Goal: Transaction & Acquisition: Purchase product/service

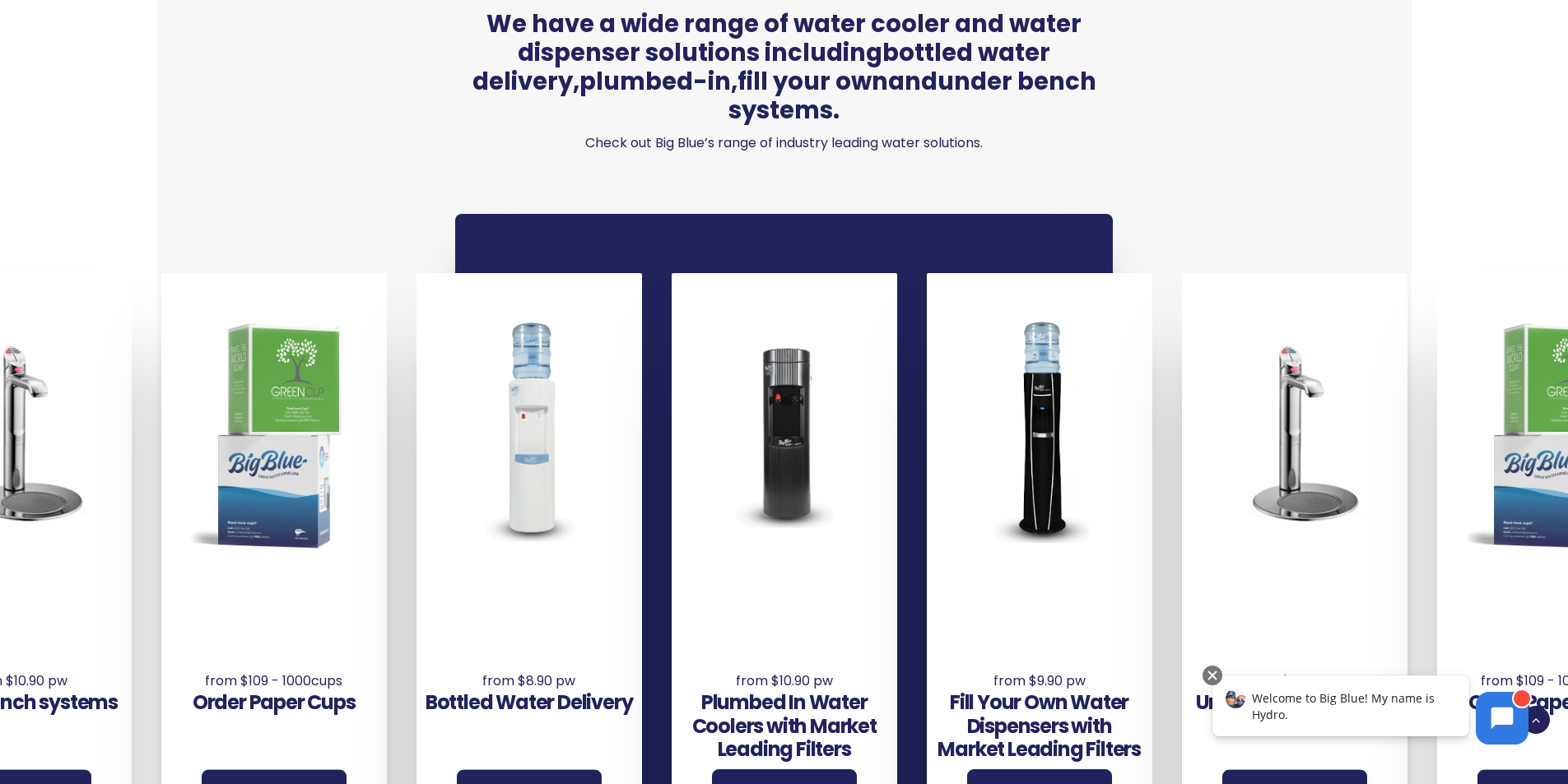
scroll to position [1234, 0]
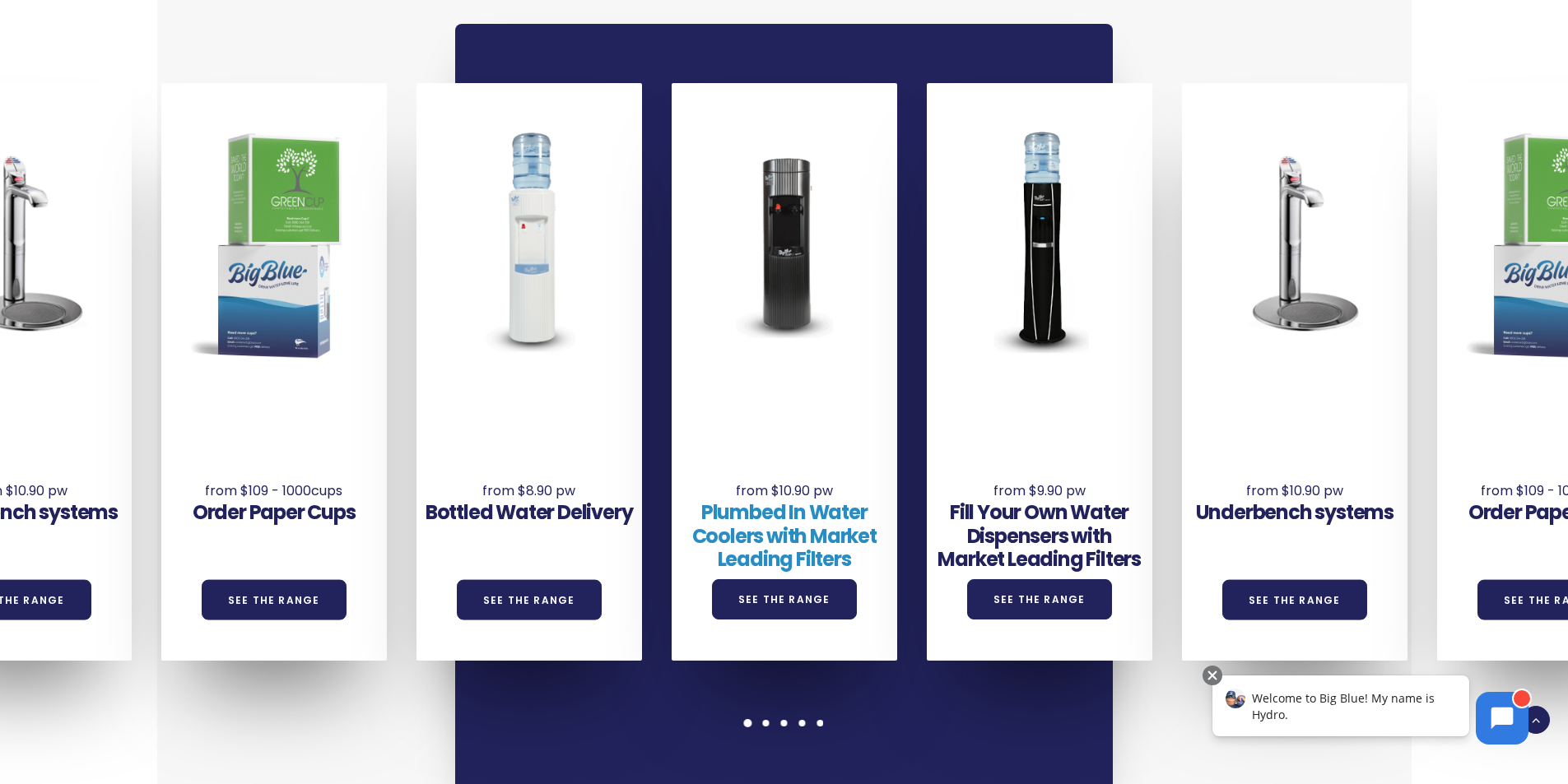
click at [812, 512] on link "Plumbed In Water Coolers with Market Leading Filters" at bounding box center [784, 536] width 184 height 75
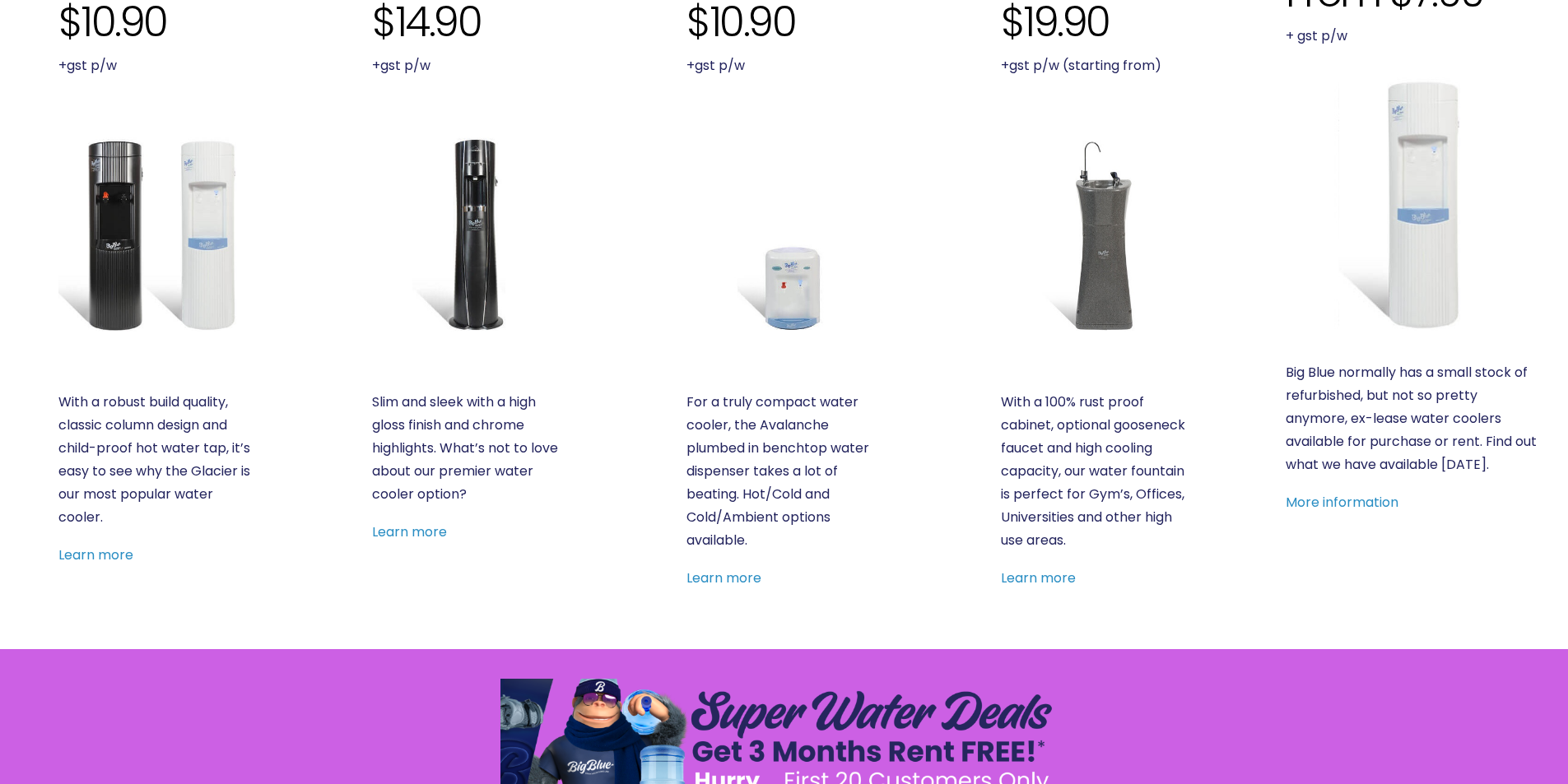
scroll to position [658, 0]
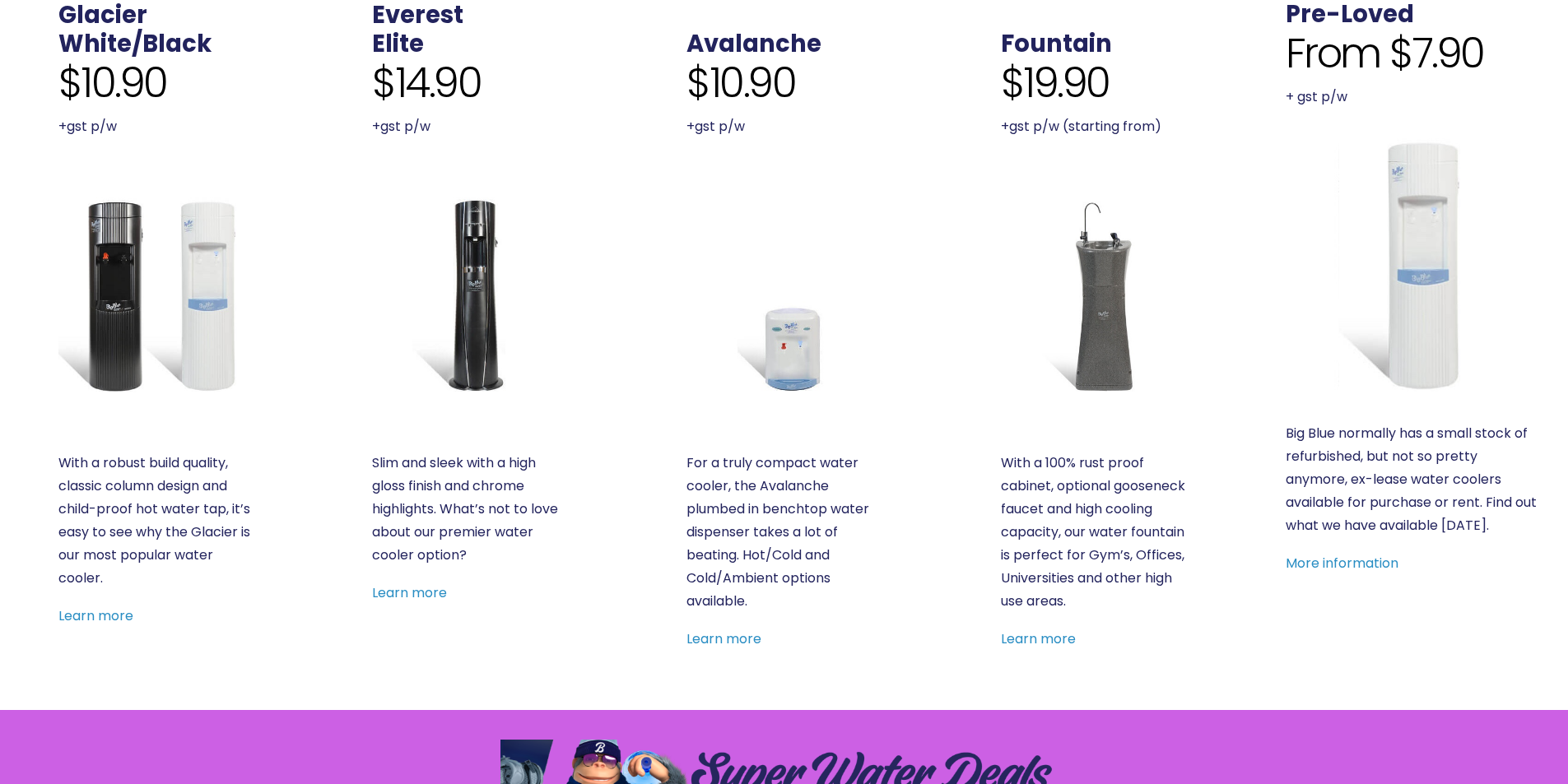
click at [168, 362] on img at bounding box center [156, 295] width 195 height 195
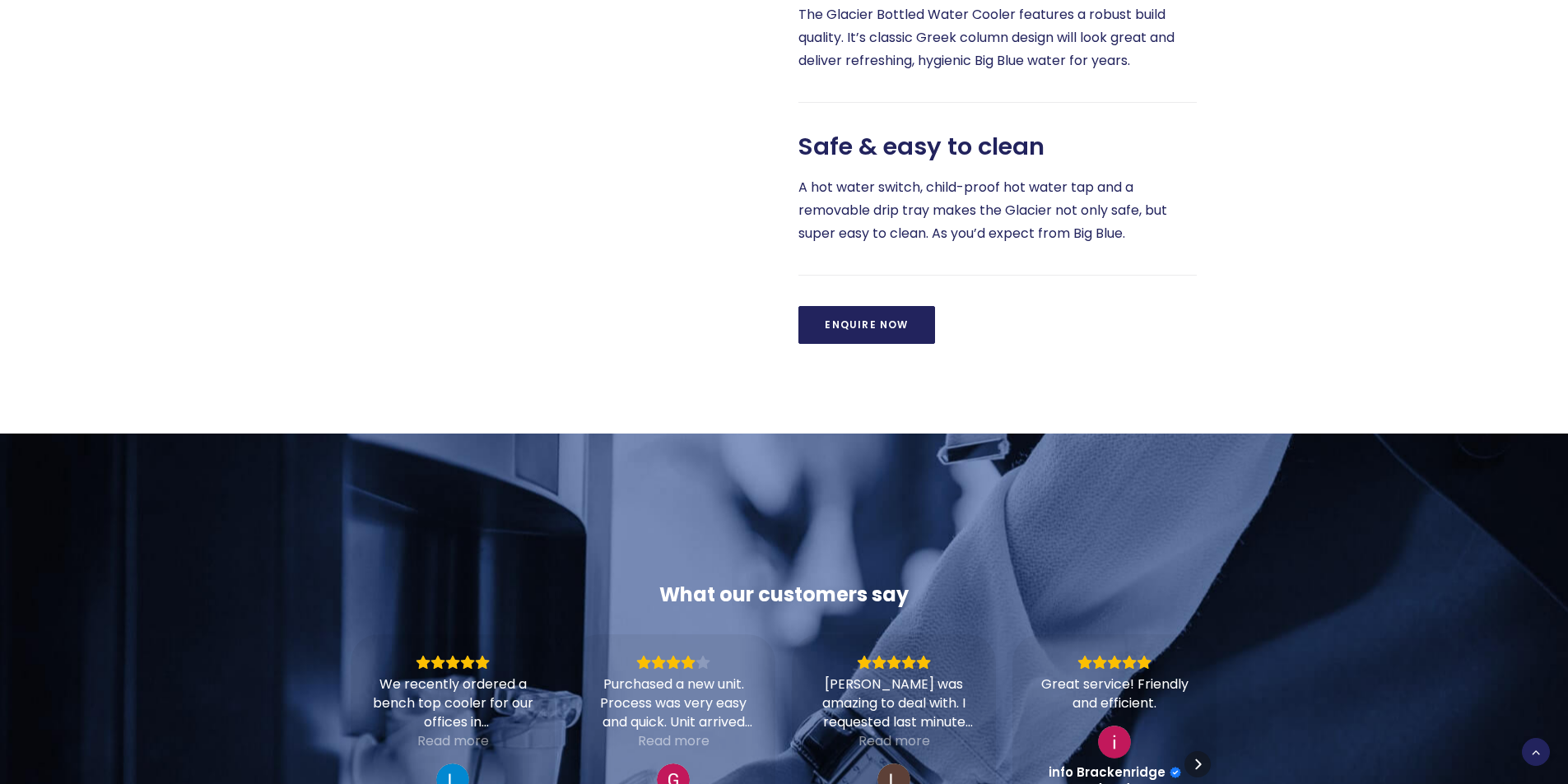
scroll to position [1234, 0]
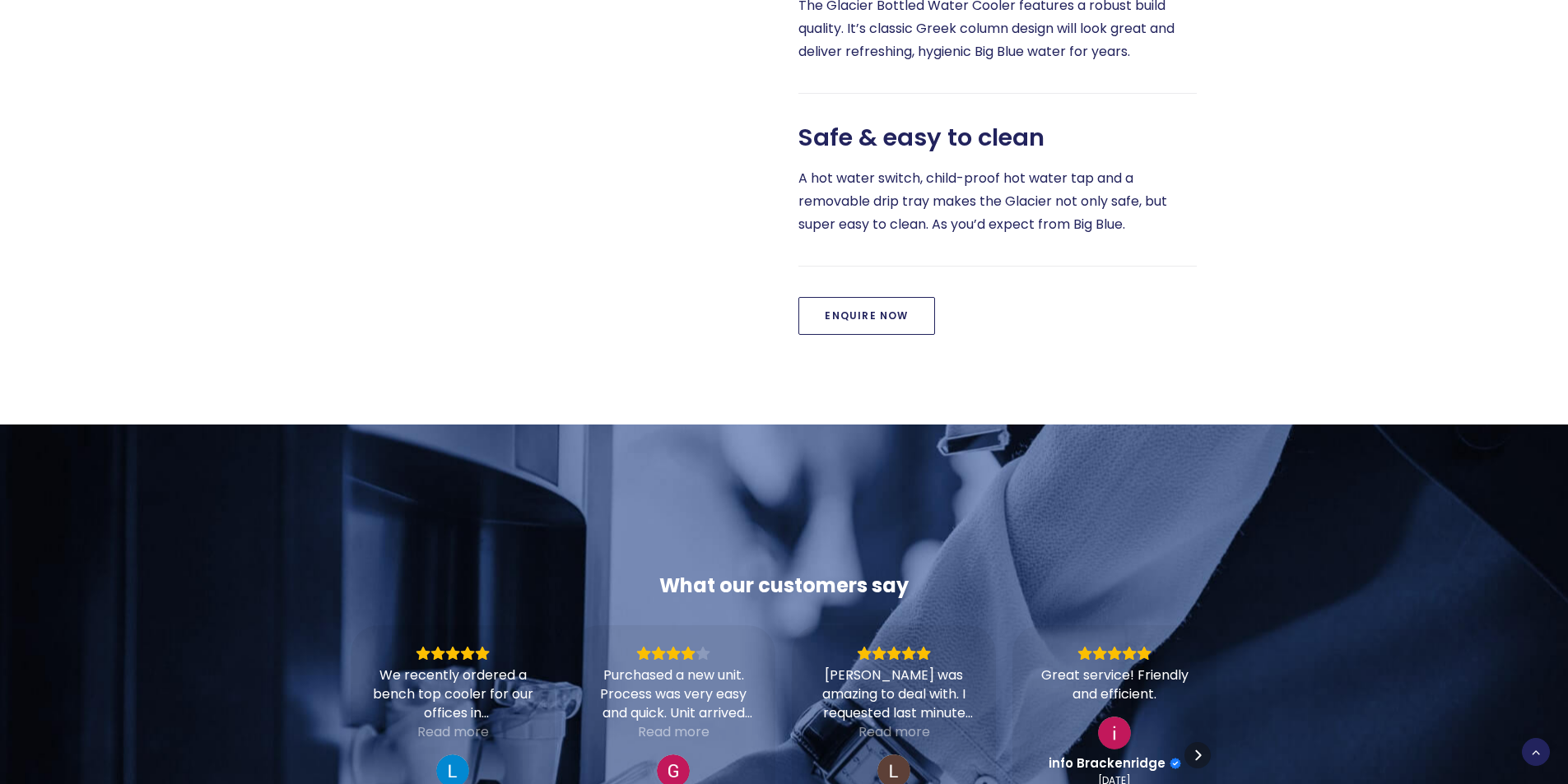
click at [872, 335] on link "Enquire Now" at bounding box center [866, 315] width 136 height 38
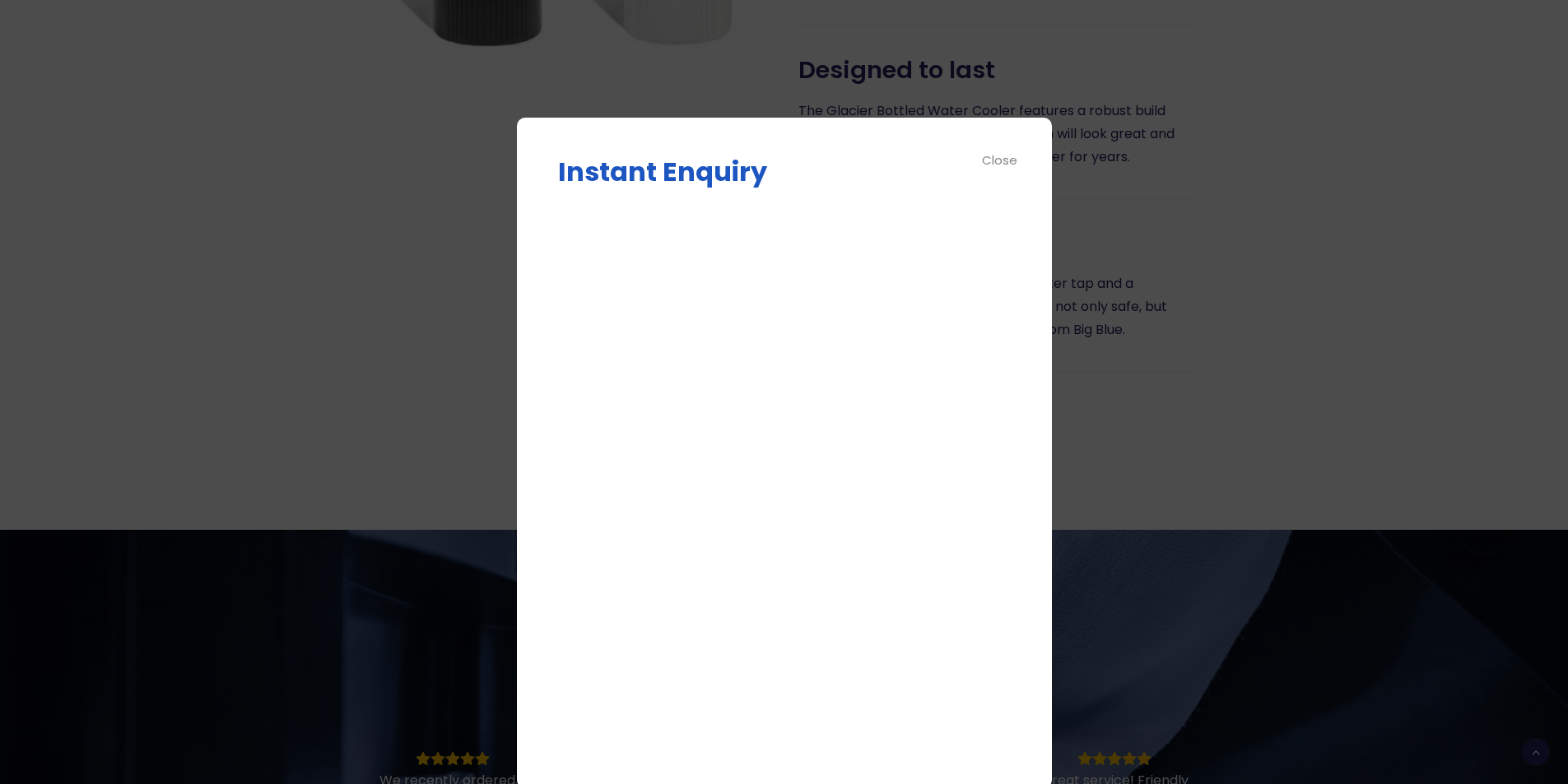
scroll to position [1152, 0]
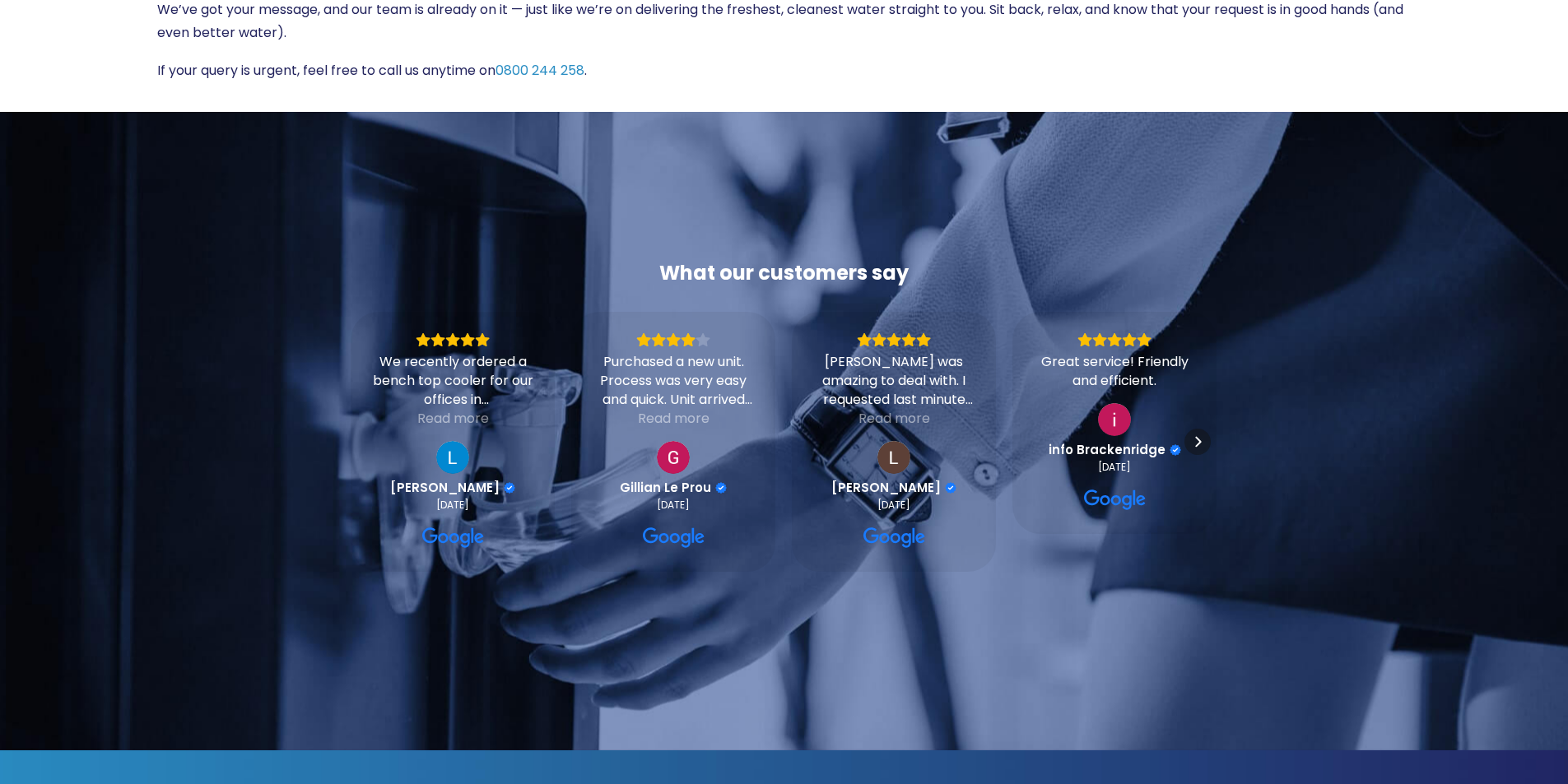
scroll to position [83, 0]
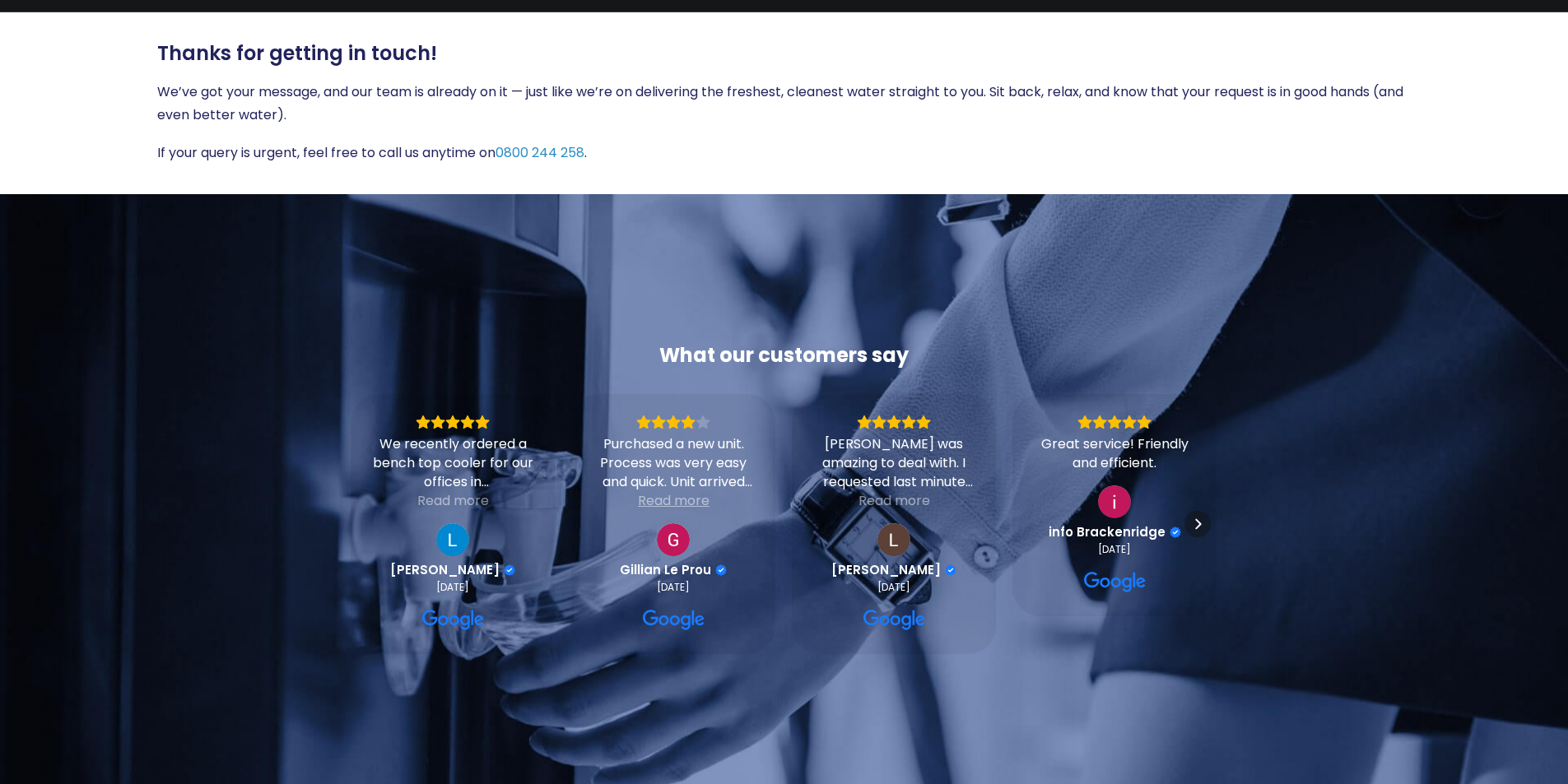
click at [675, 497] on div "Read more" at bounding box center [674, 500] width 71 height 19
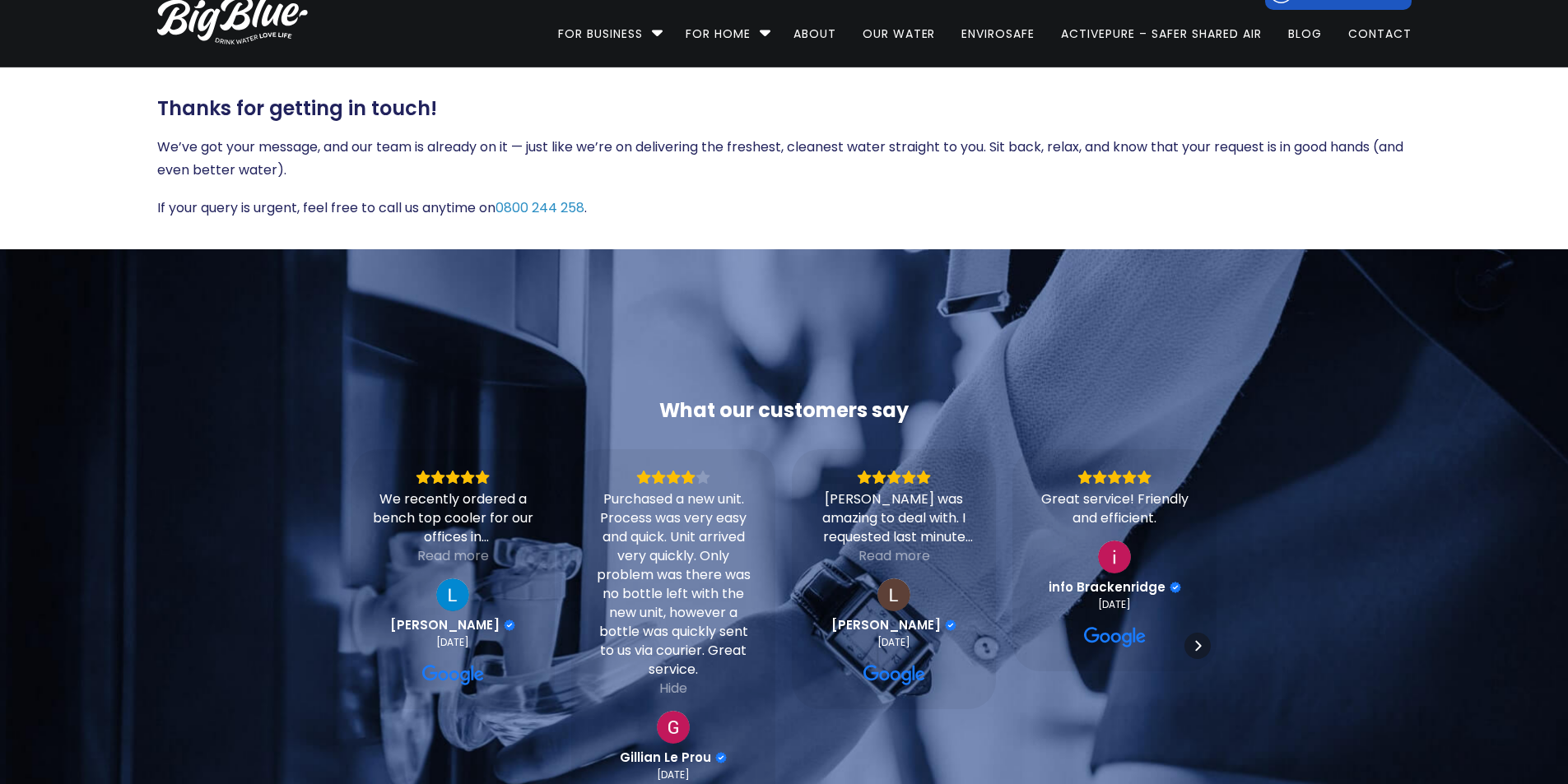
scroll to position [0, 0]
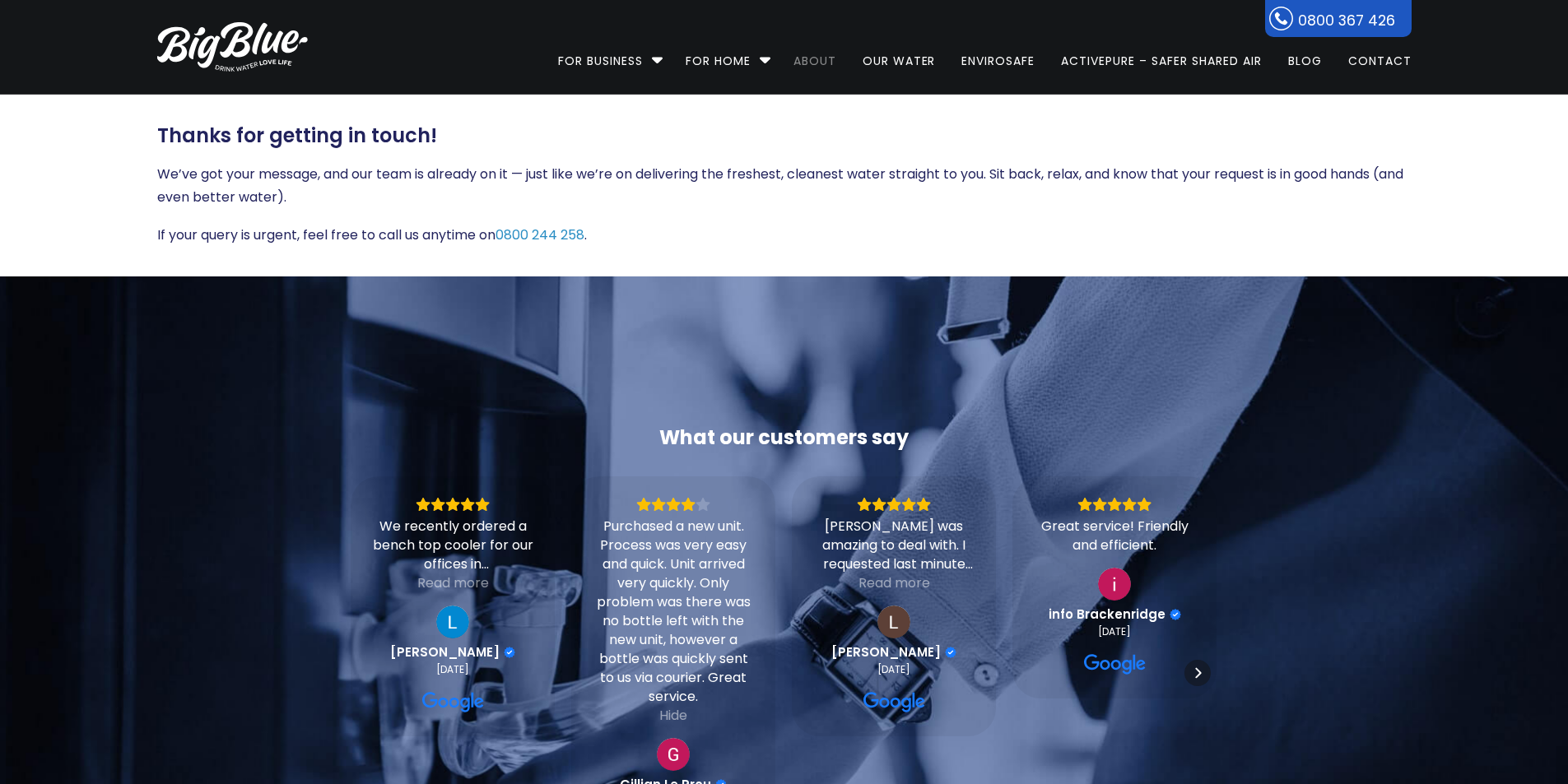
click at [804, 62] on link "About" at bounding box center [815, 53] width 66 height 106
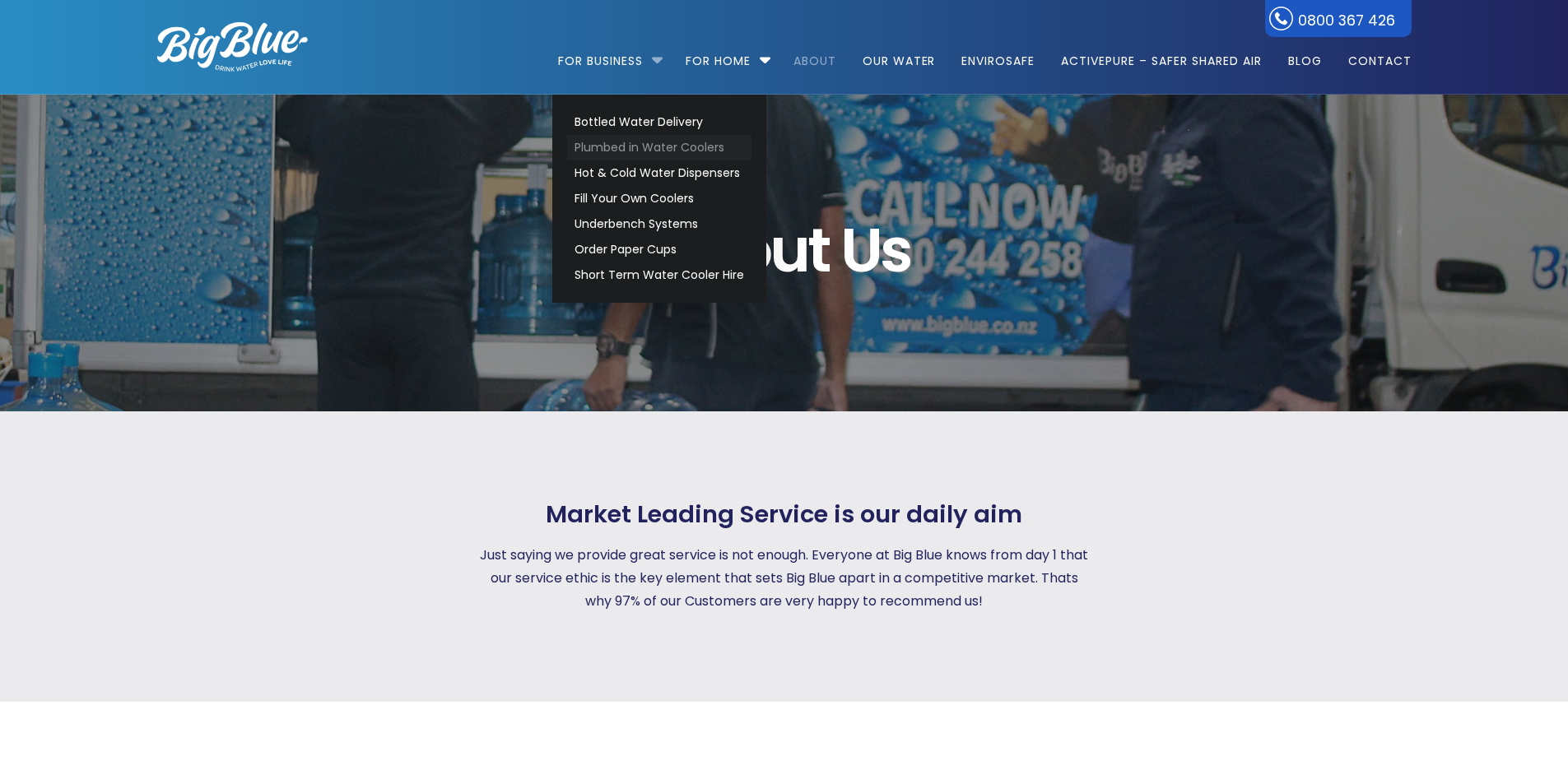
click at [651, 143] on link "Plumbed in Water Coolers" at bounding box center [660, 147] width 184 height 25
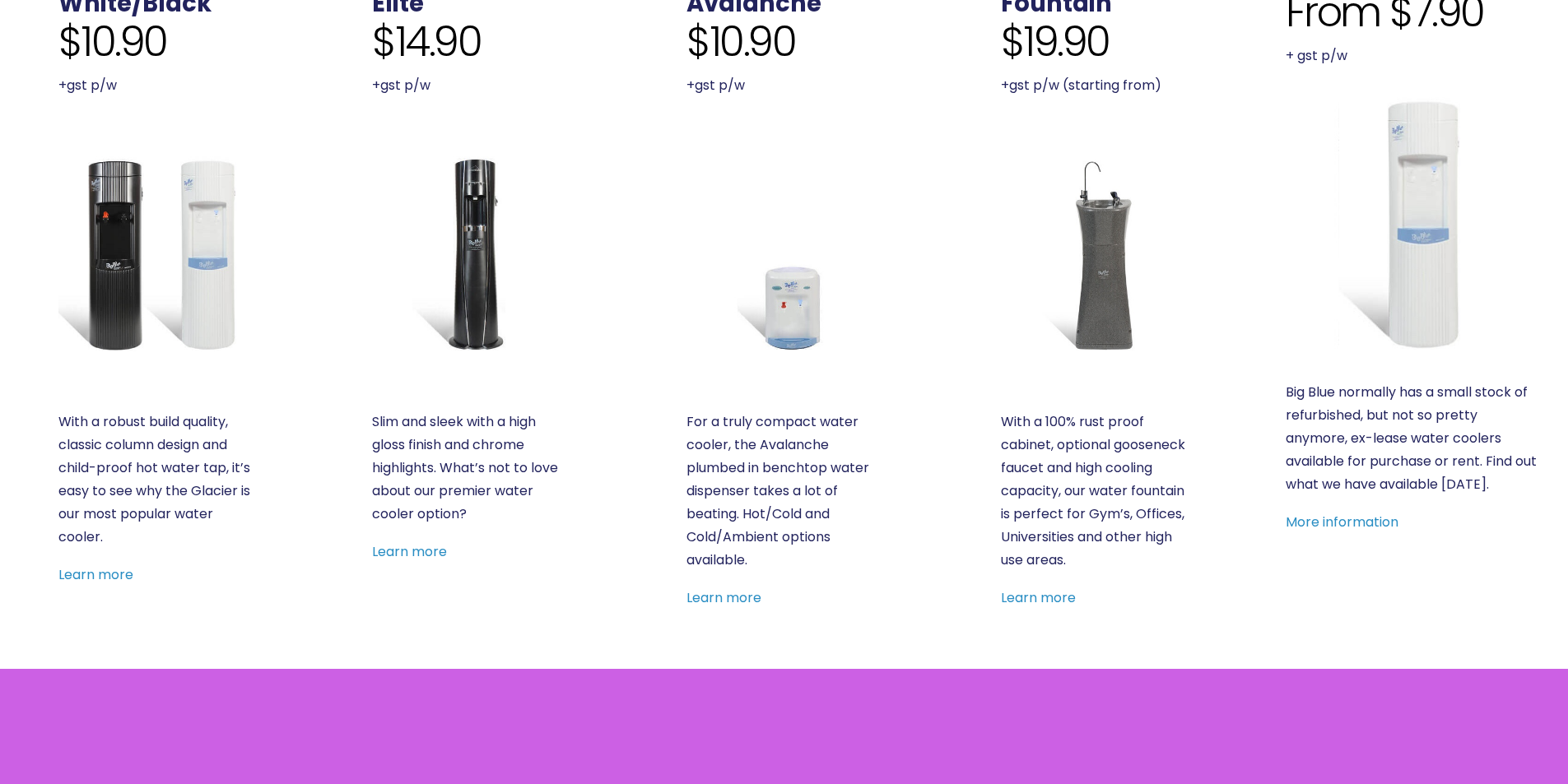
scroll to position [658, 0]
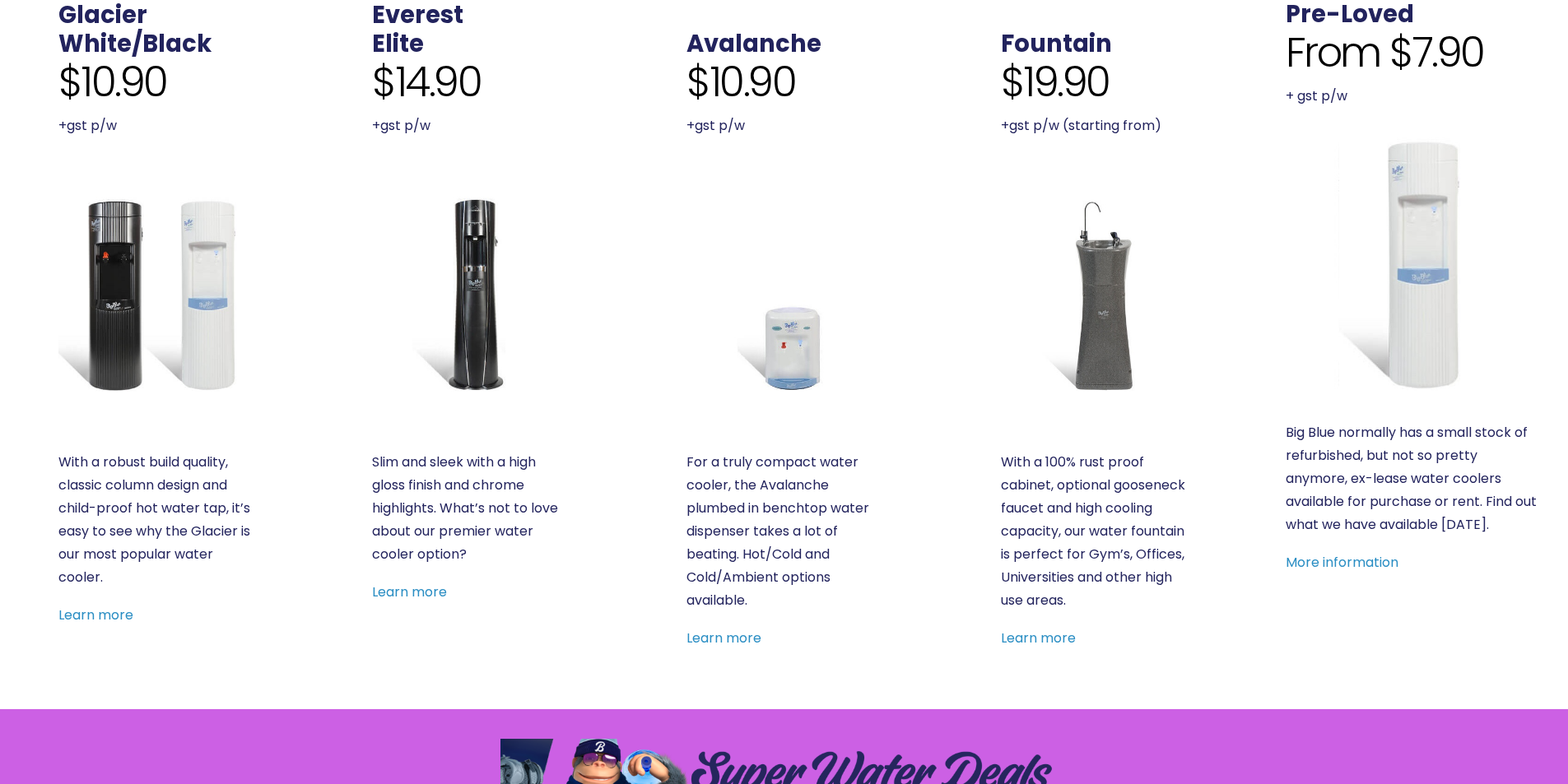
click at [491, 327] on img at bounding box center [470, 294] width 195 height 195
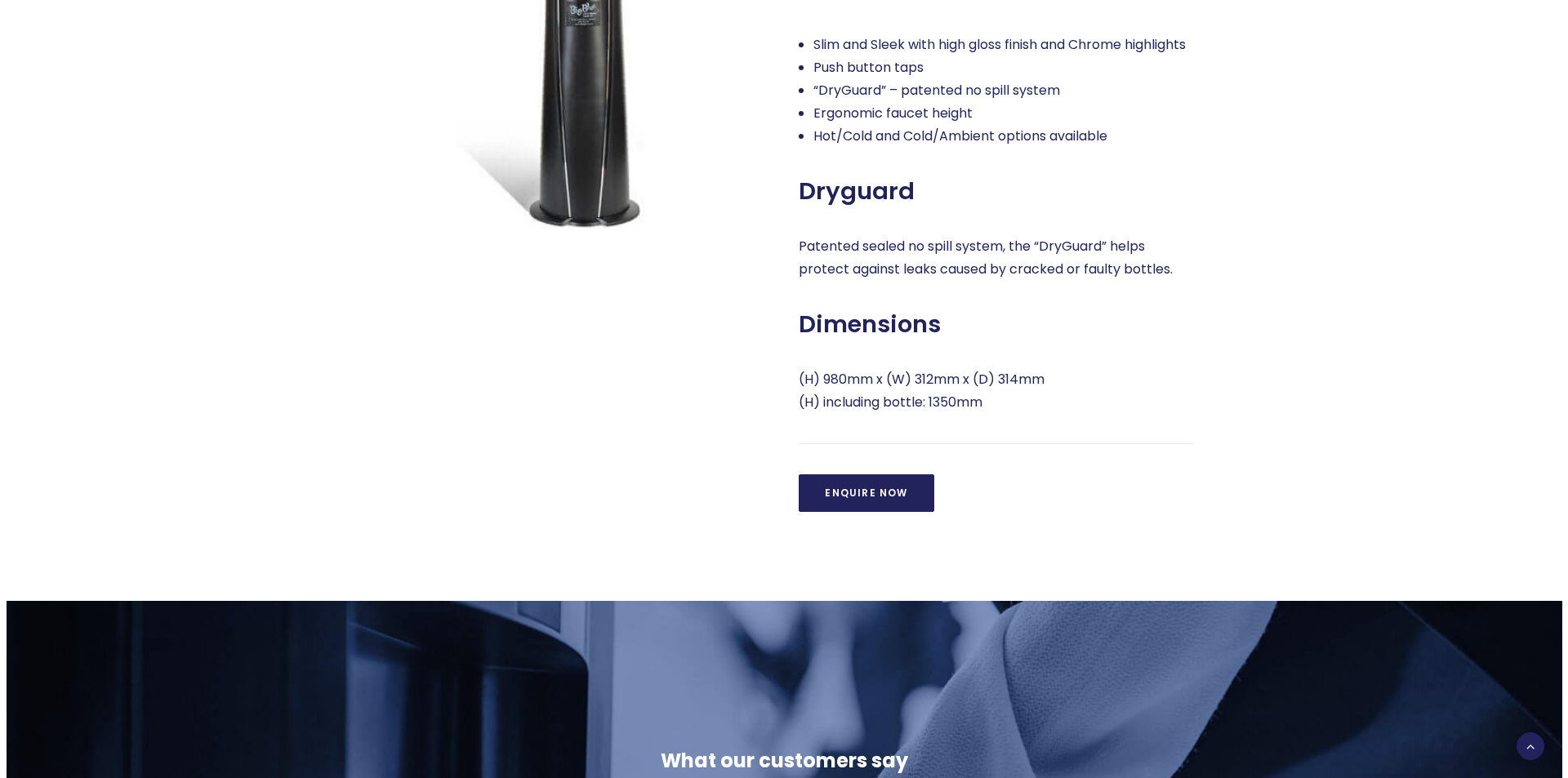
scroll to position [898, 0]
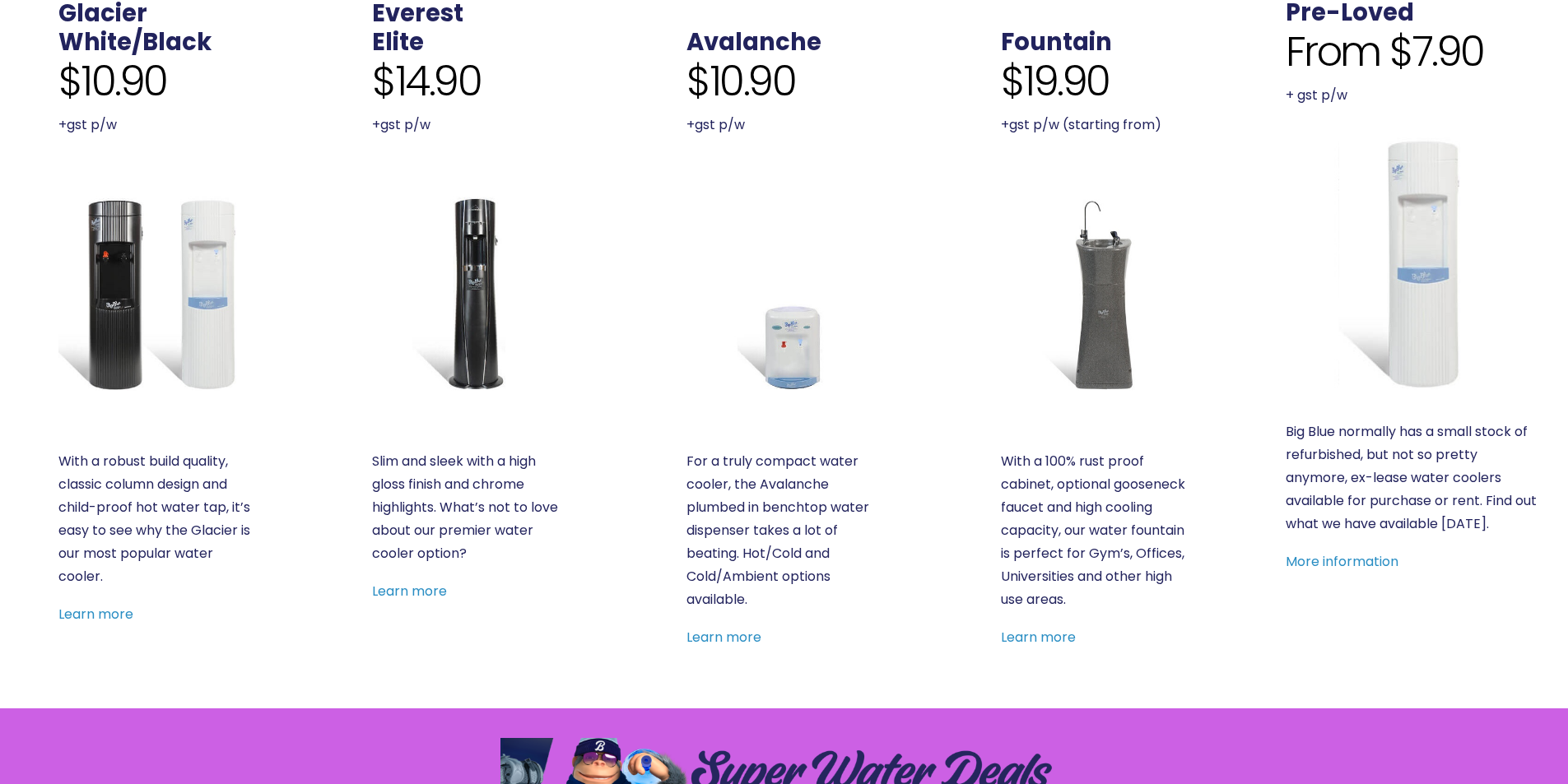
scroll to position [658, 0]
